Goal: Information Seeking & Learning: Learn about a topic

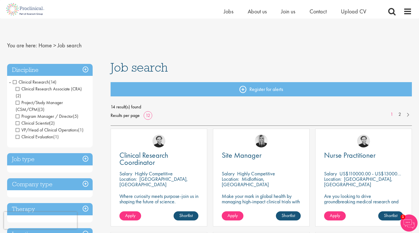
scroll to position [77, 0]
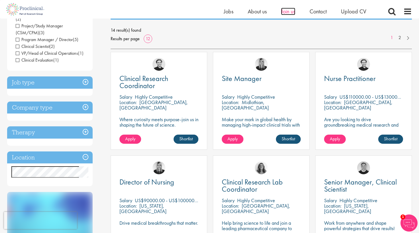
click at [287, 13] on span "Join us" at bounding box center [288, 11] width 14 height 7
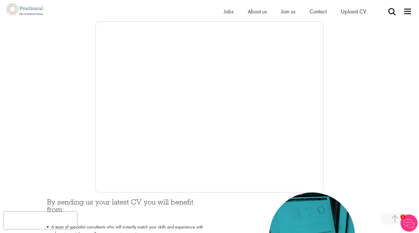
scroll to position [121, 0]
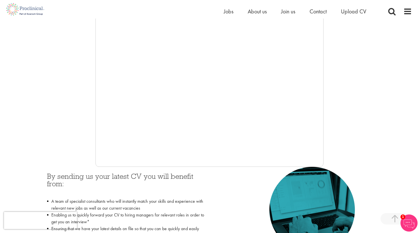
click at [75, 99] on div at bounding box center [209, 81] width 404 height 171
click at [87, 107] on div at bounding box center [209, 81] width 404 height 171
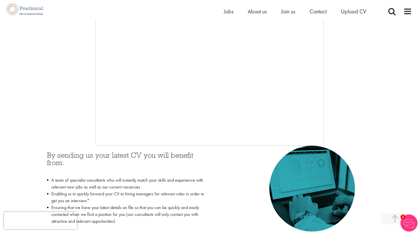
scroll to position [165, 0]
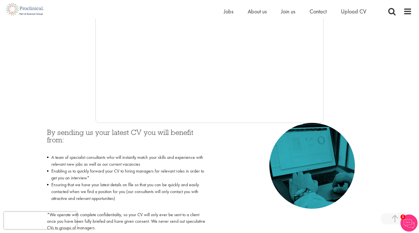
click at [95, 77] on div at bounding box center [209, 37] width 404 height 171
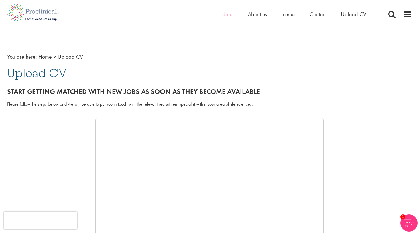
scroll to position [0, 0]
click at [227, 14] on span "Jobs" at bounding box center [229, 14] width 10 height 7
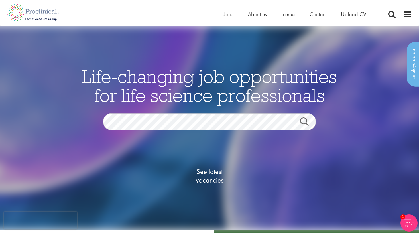
click at [214, 177] on span "See latest vacancies" at bounding box center [209, 175] width 57 height 17
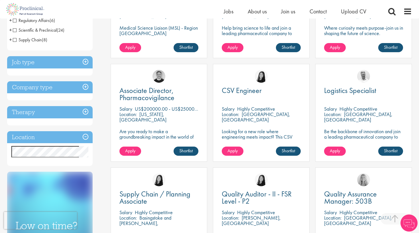
scroll to position [190, 0]
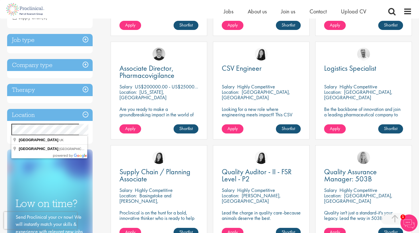
drag, startPoint x: 69, startPoint y: 123, endPoint x: 42, endPoint y: 141, distance: 32.1
